Goal: Find specific page/section: Find specific page/section

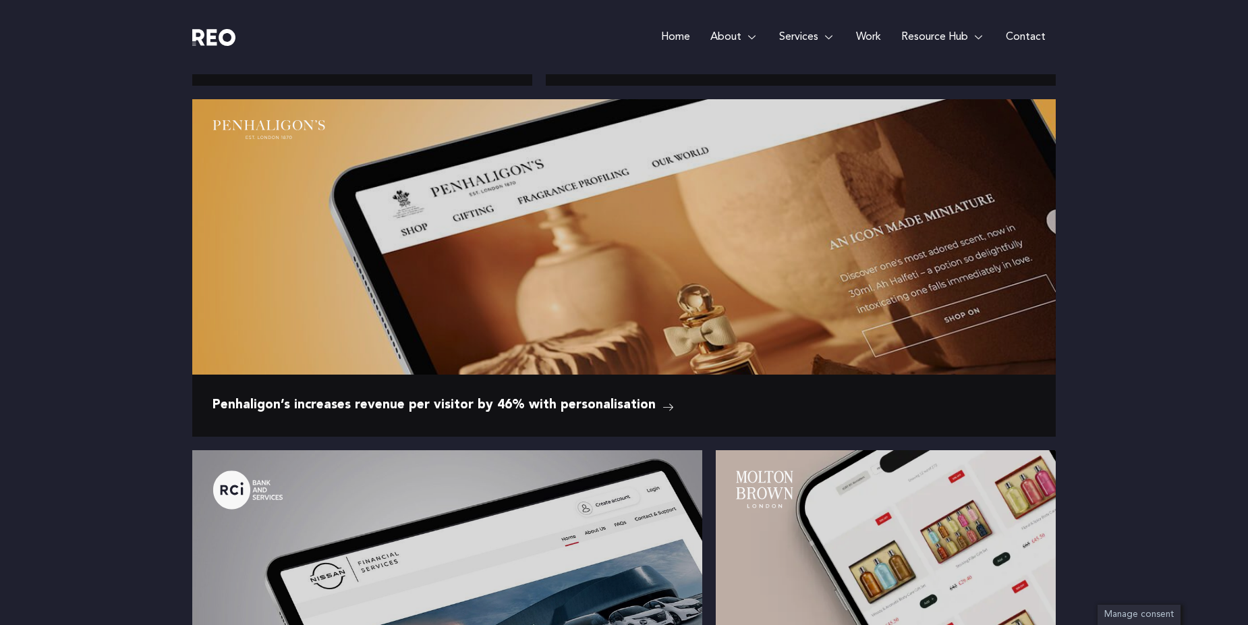
scroll to position [1956, 0]
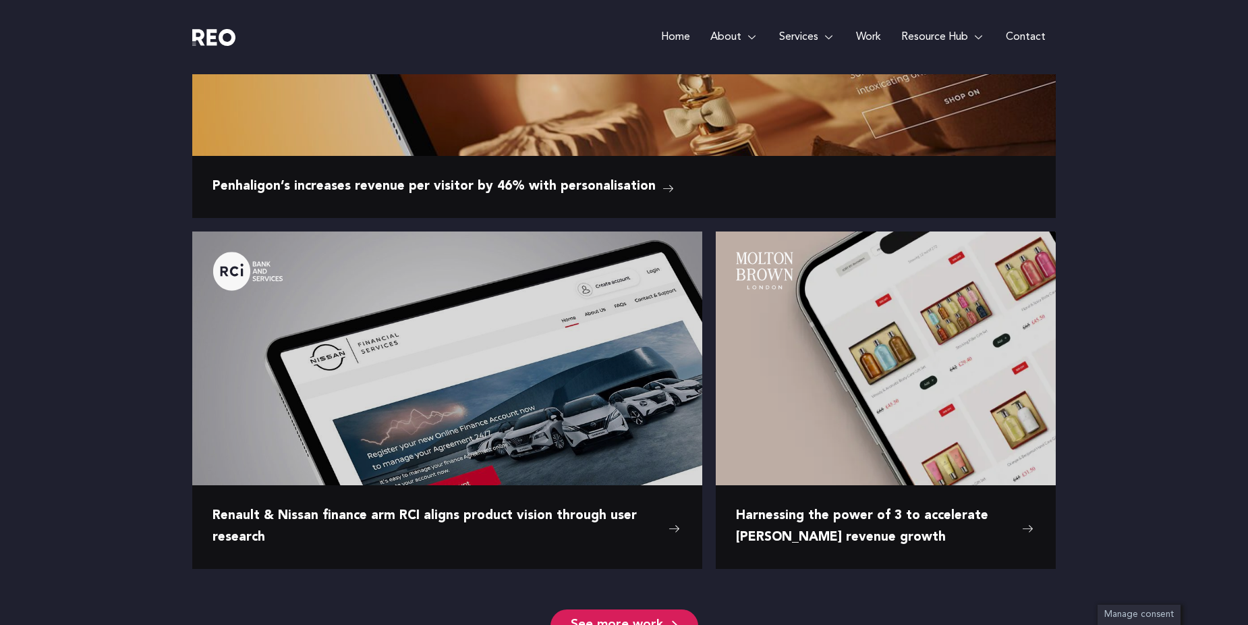
click at [1024, 38] on link "Contact" at bounding box center [1026, 37] width 60 height 74
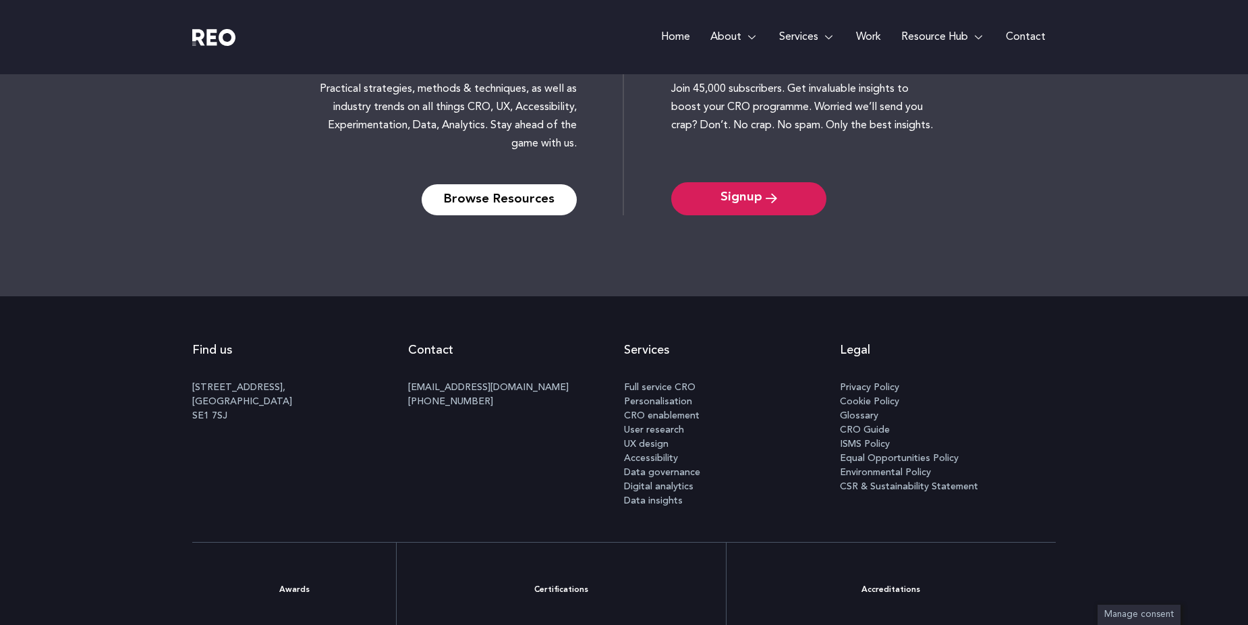
scroll to position [1551, 0]
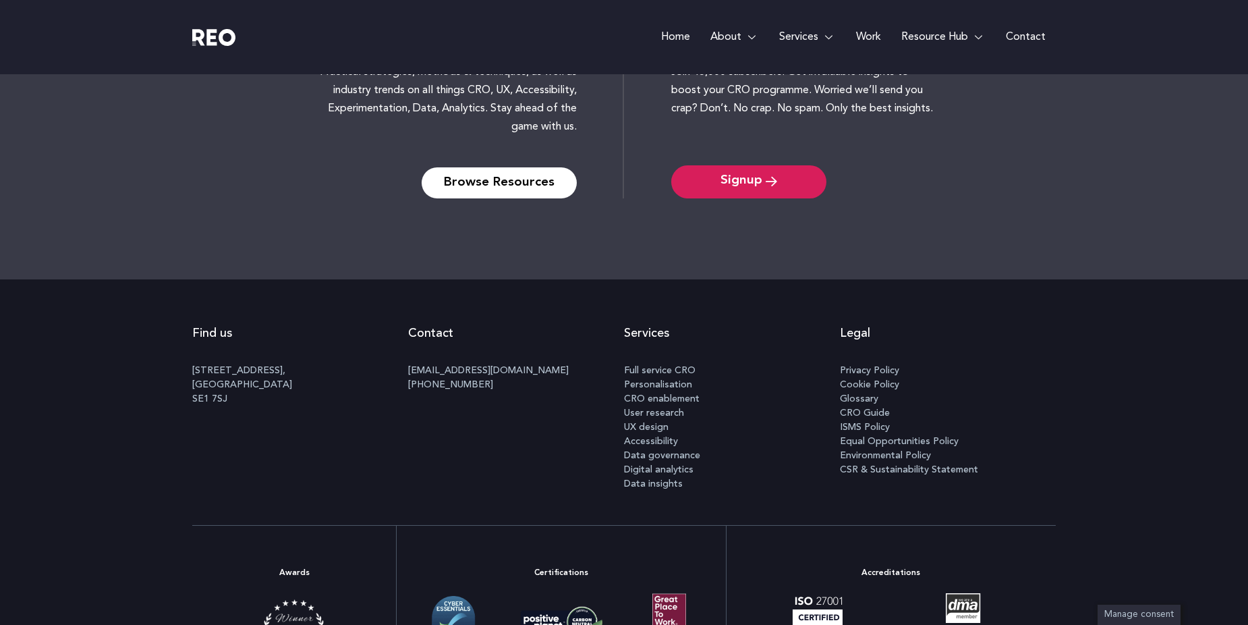
click at [656, 430] on span "UX design" at bounding box center [646, 427] width 45 height 14
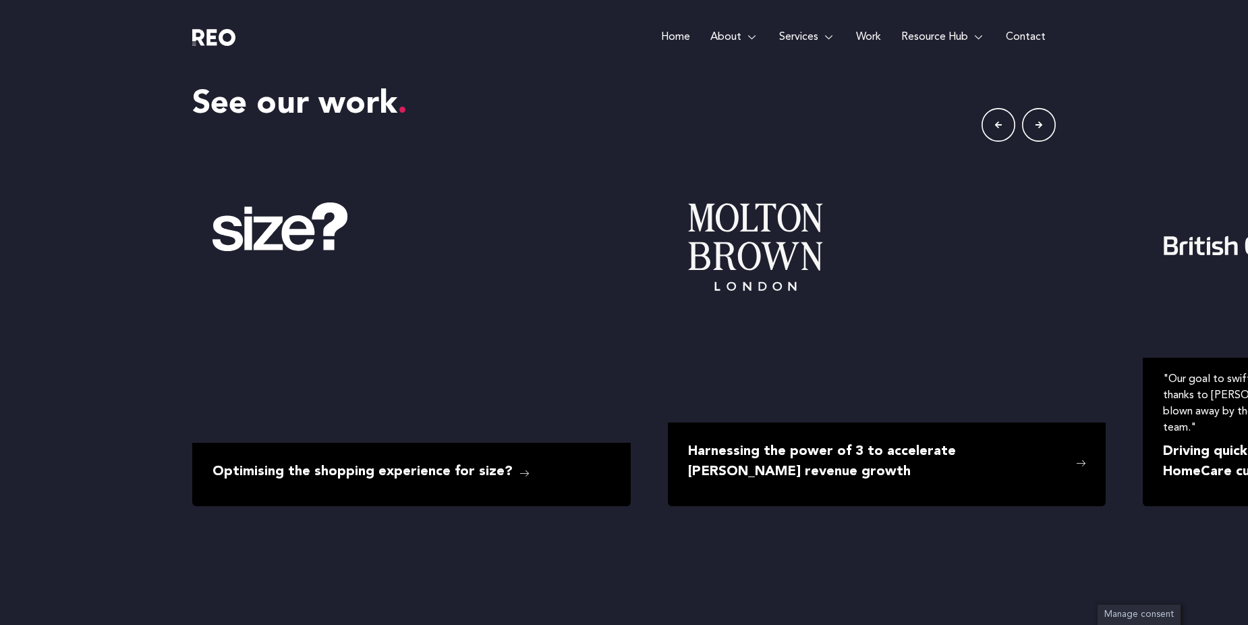
scroll to position [2405, 0]
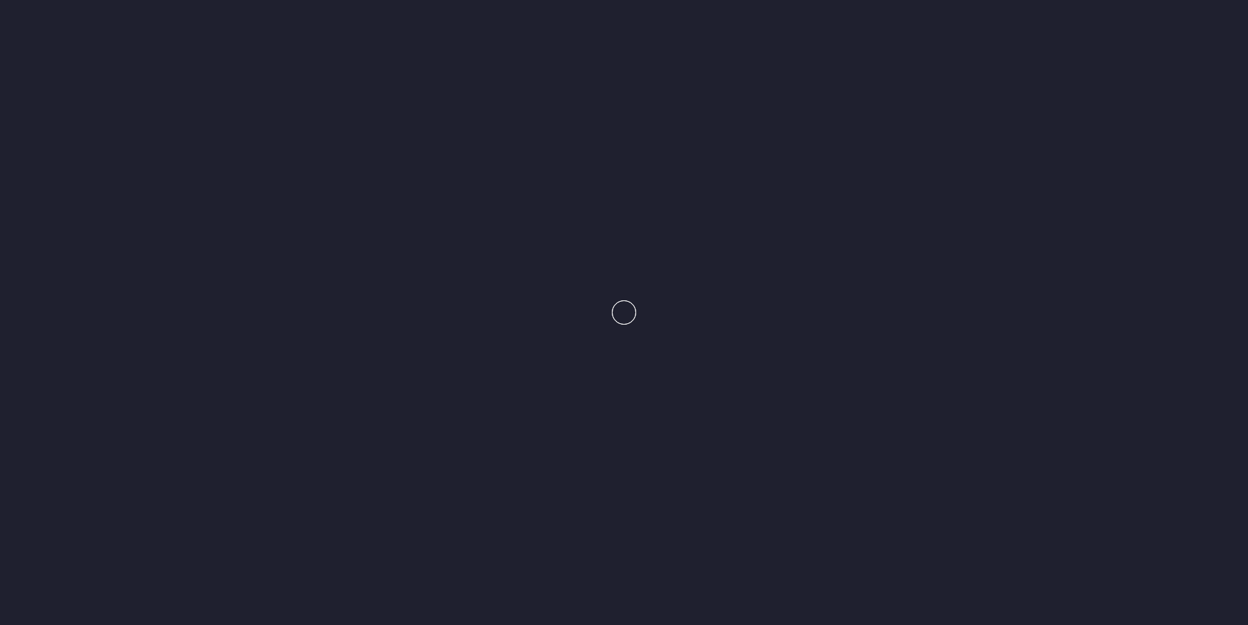
scroll to position [2451, 0]
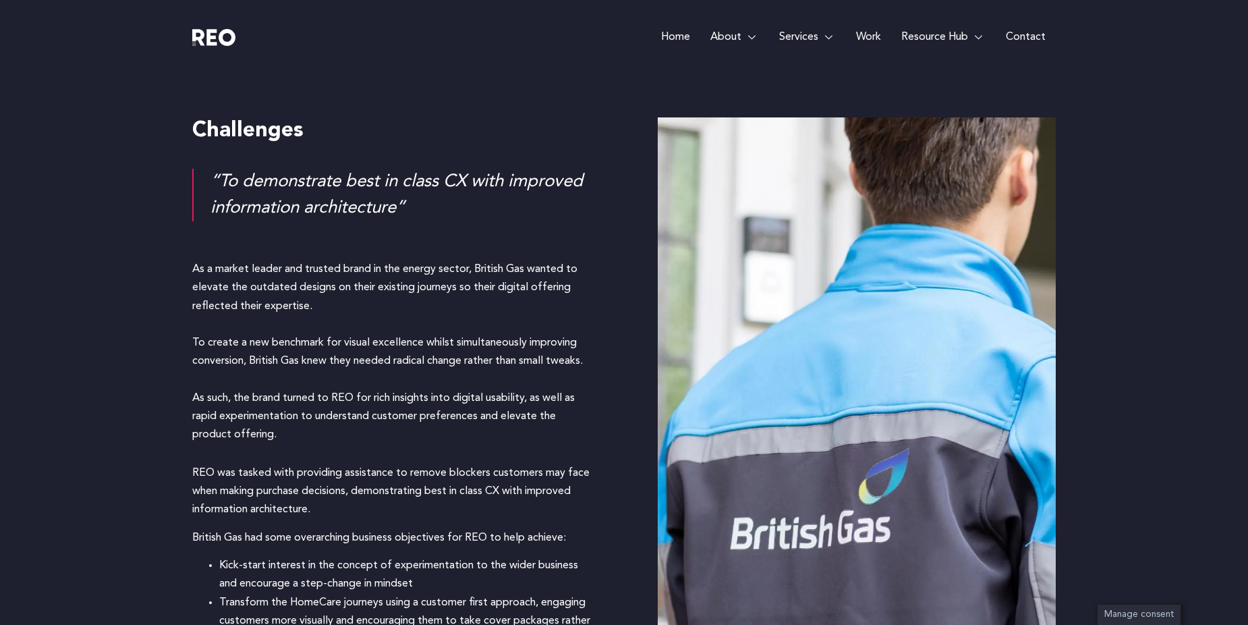
scroll to position [1147, 0]
